Goal: Task Accomplishment & Management: Manage account settings

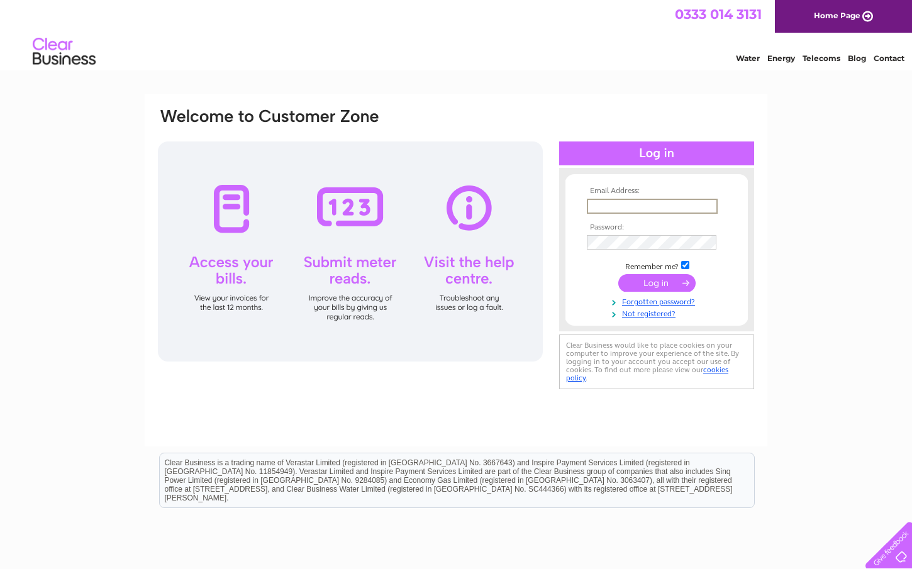
type input "beaumontj2@gmail.com"
click at [662, 287] on input "submit" at bounding box center [656, 283] width 77 height 18
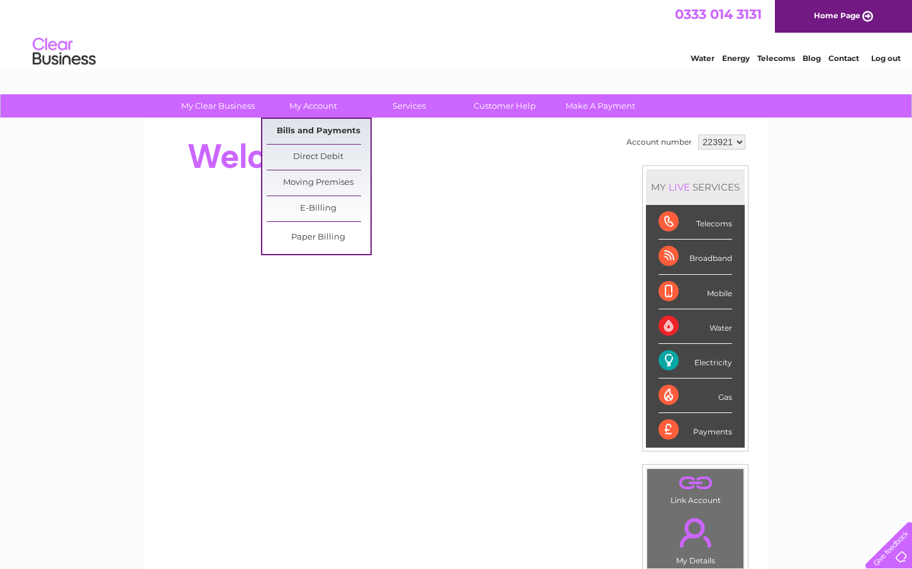
click at [324, 130] on link "Bills and Payments" at bounding box center [319, 131] width 104 height 25
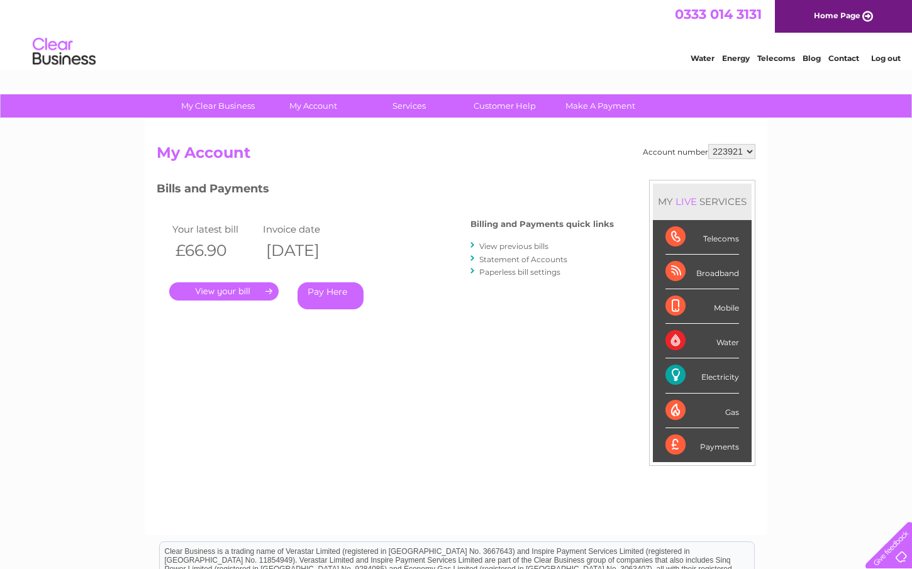
click at [253, 294] on link "." at bounding box center [223, 291] width 109 height 18
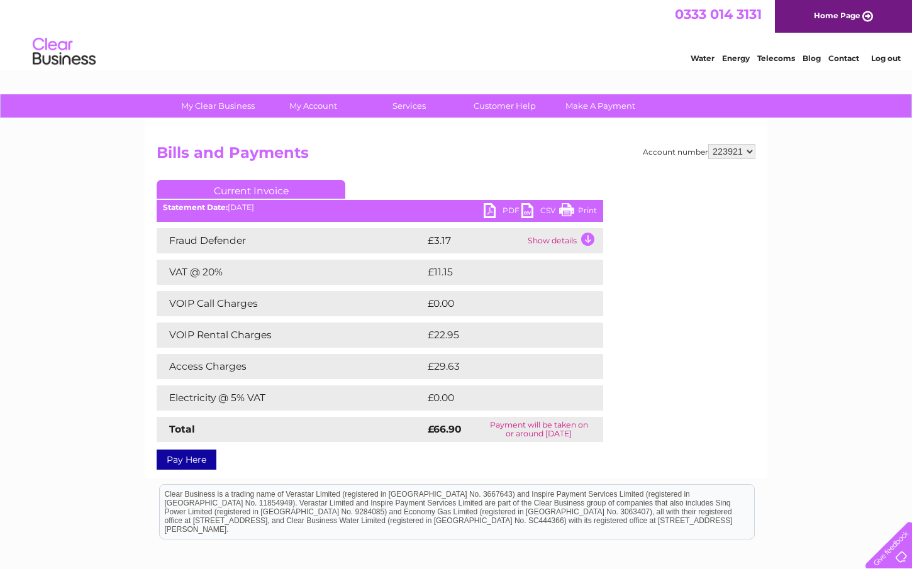
click at [511, 210] on link "PDF" at bounding box center [503, 212] width 38 height 18
click at [510, 210] on link "PDF" at bounding box center [503, 212] width 38 height 18
